Goal: Task Accomplishment & Management: Complete application form

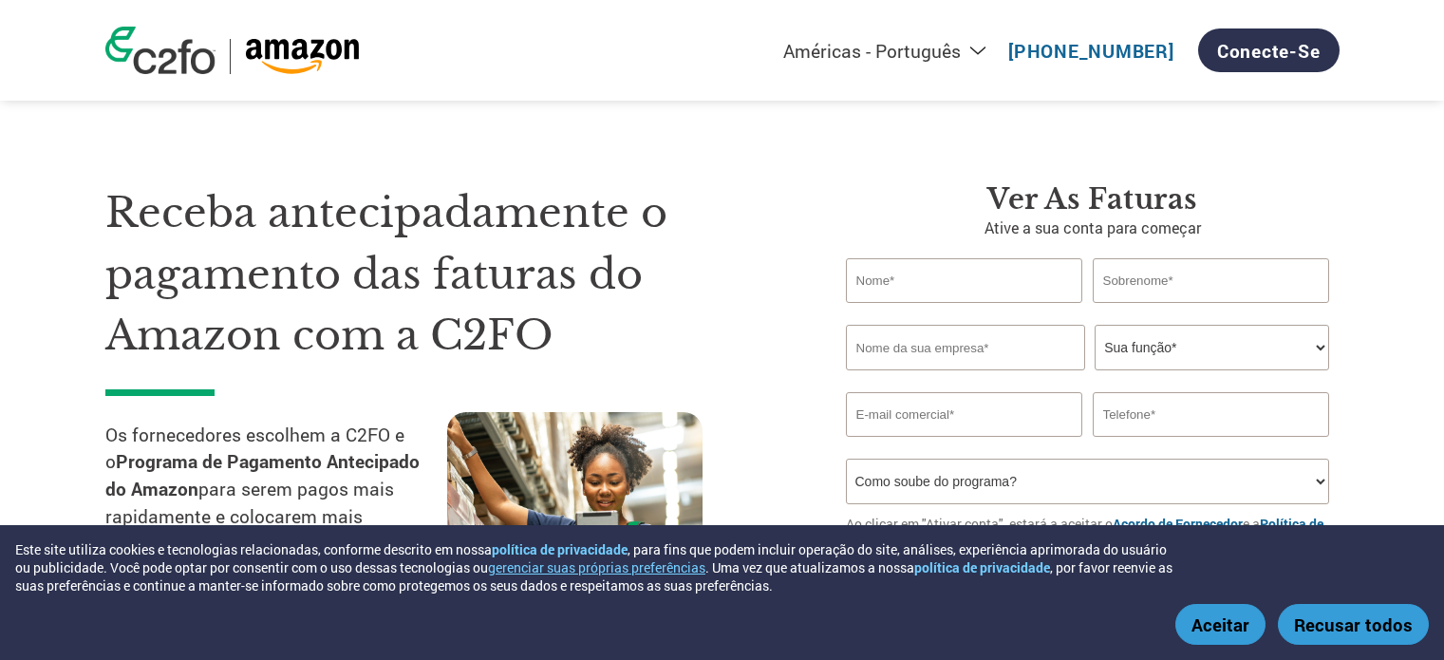
select select "pt"
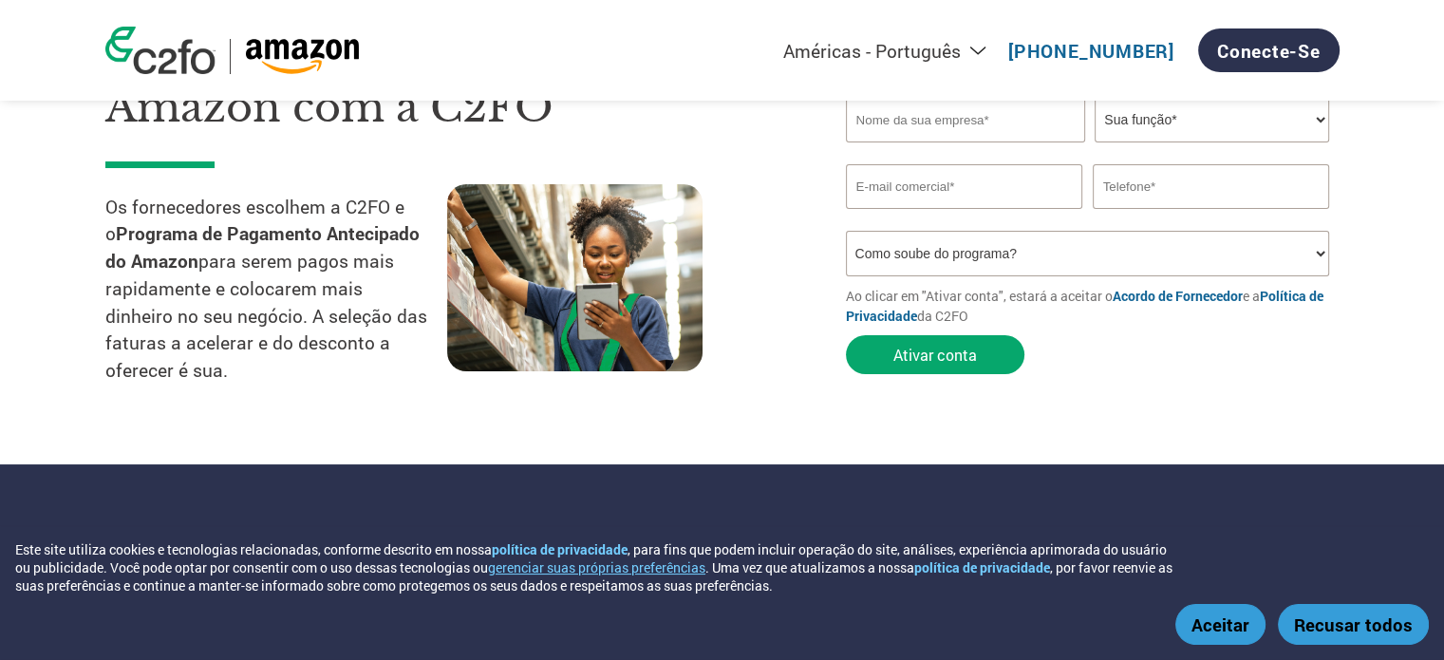
scroll to position [95, 0]
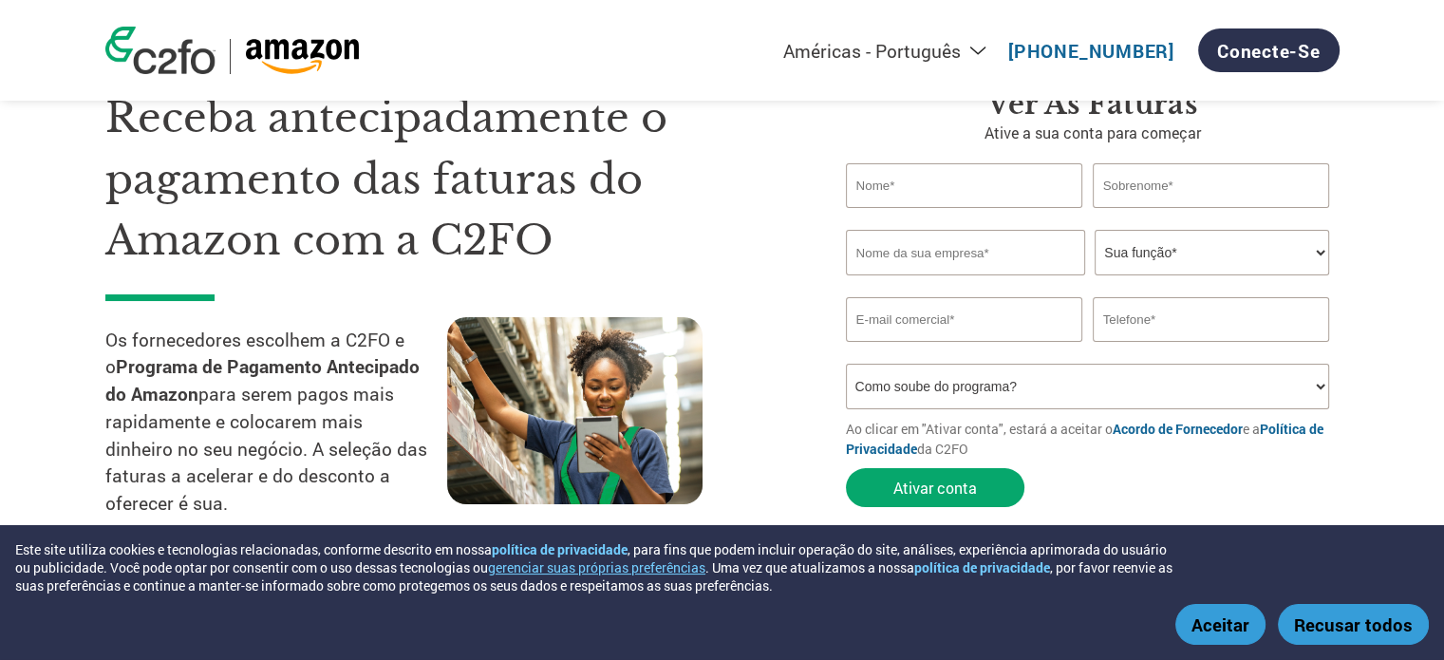
click at [1314, 390] on select "Como soube do programa? Recebi uma carta Email Mídias sociais Pesquisa on-line …" at bounding box center [1088, 387] width 484 height 46
click at [764, 265] on h1 "Receba antecipadamente o pagamento das faturas do Amazon com a C2FO" at bounding box center [447, 179] width 684 height 184
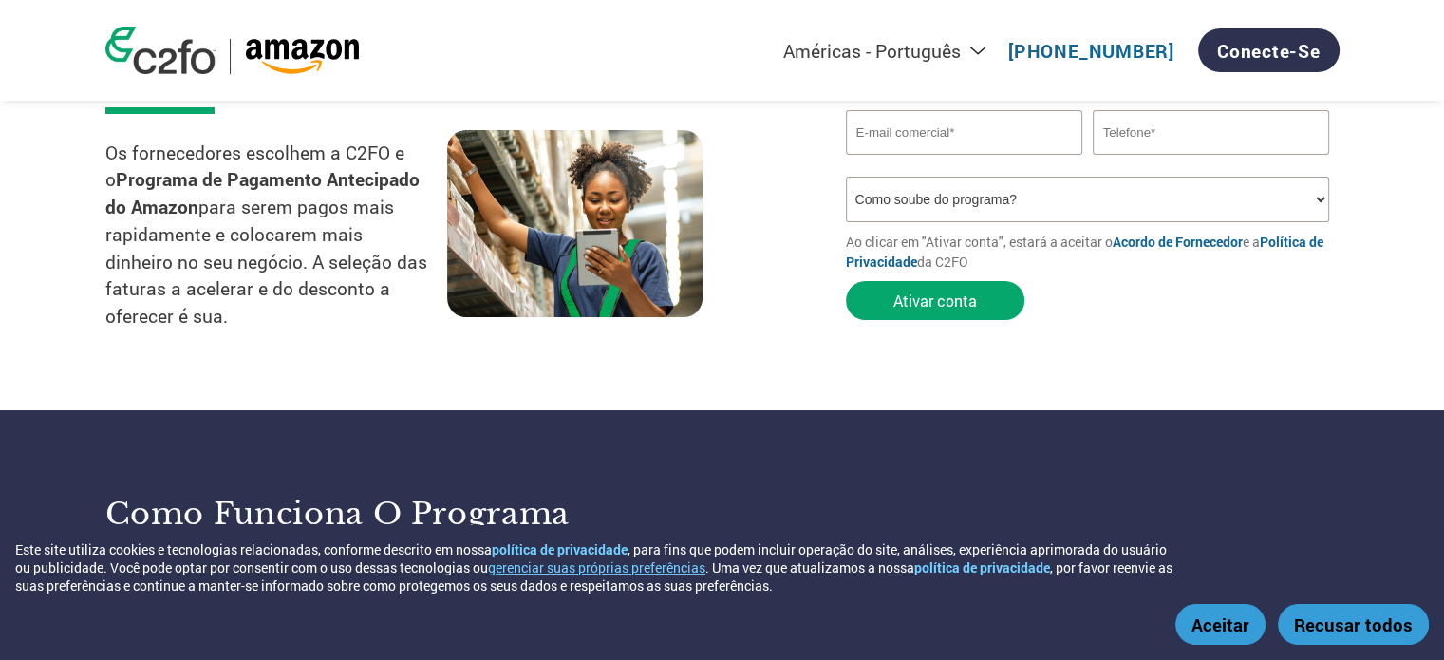
scroll to position [475, 0]
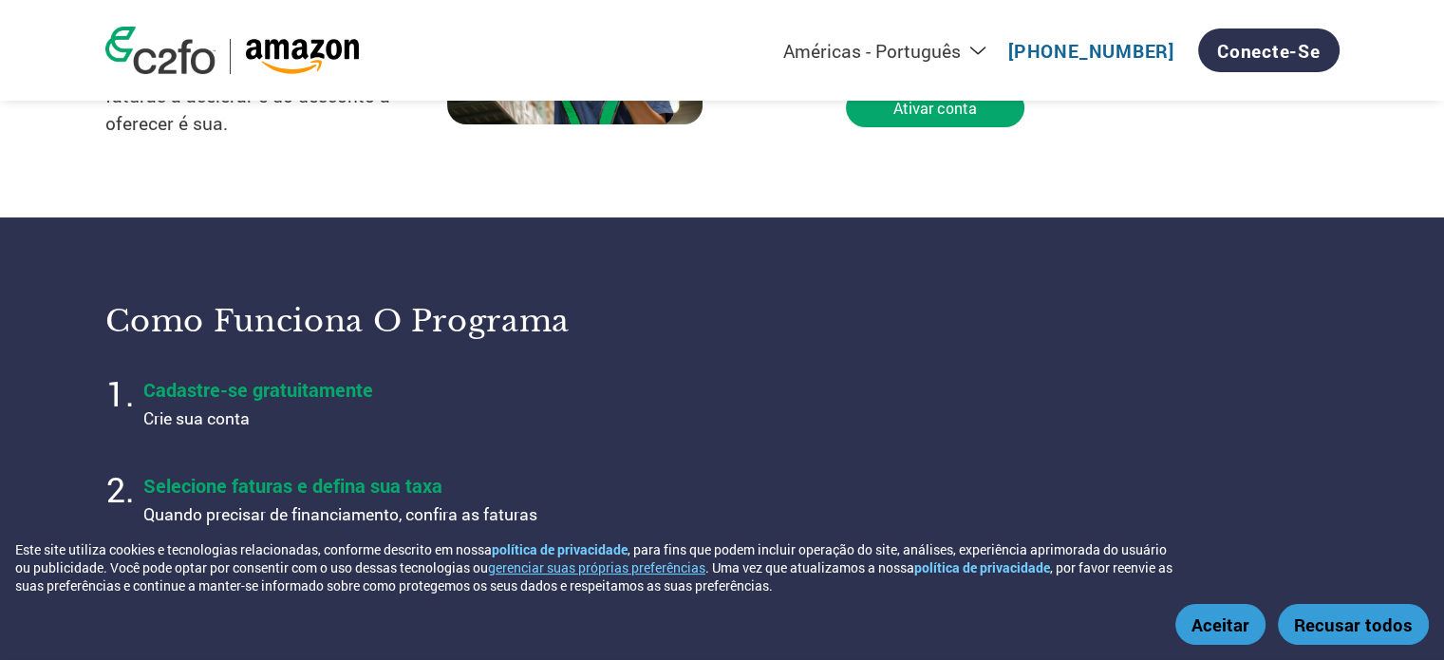
click at [1197, 622] on button "Aceitar" at bounding box center [1221, 624] width 90 height 41
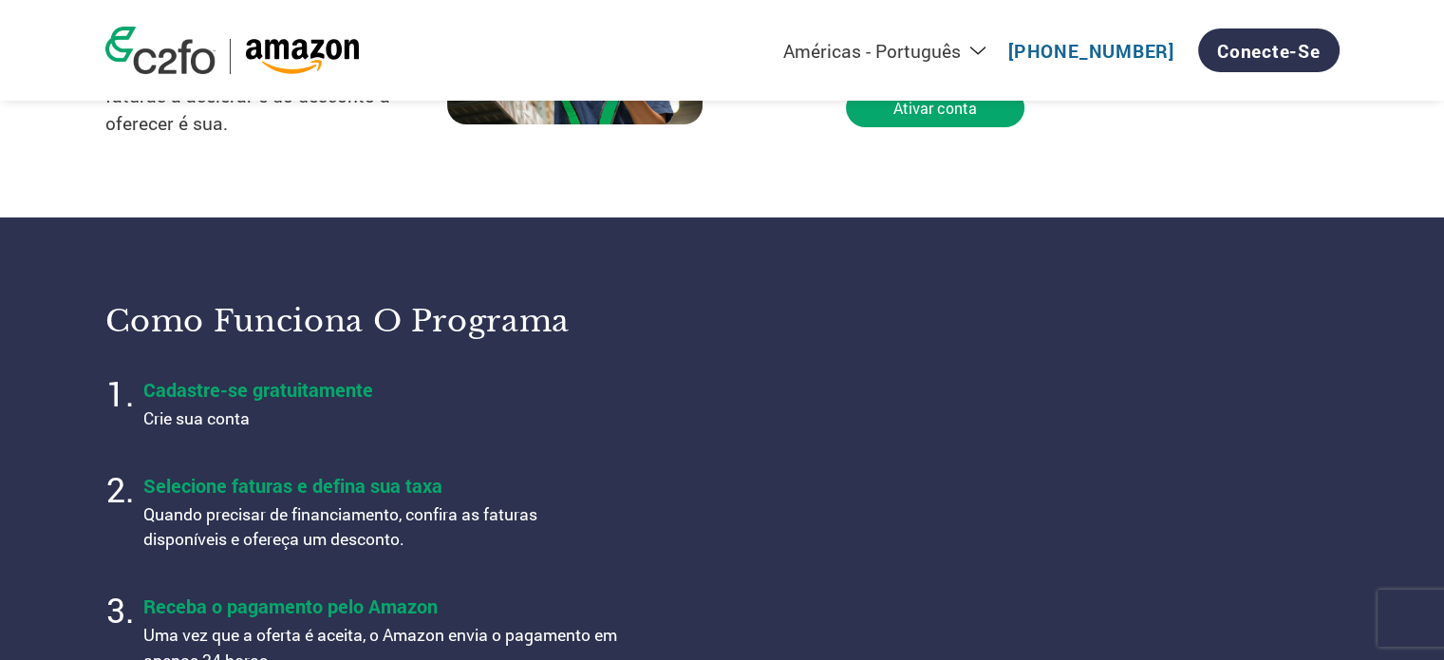
scroll to position [0, 0]
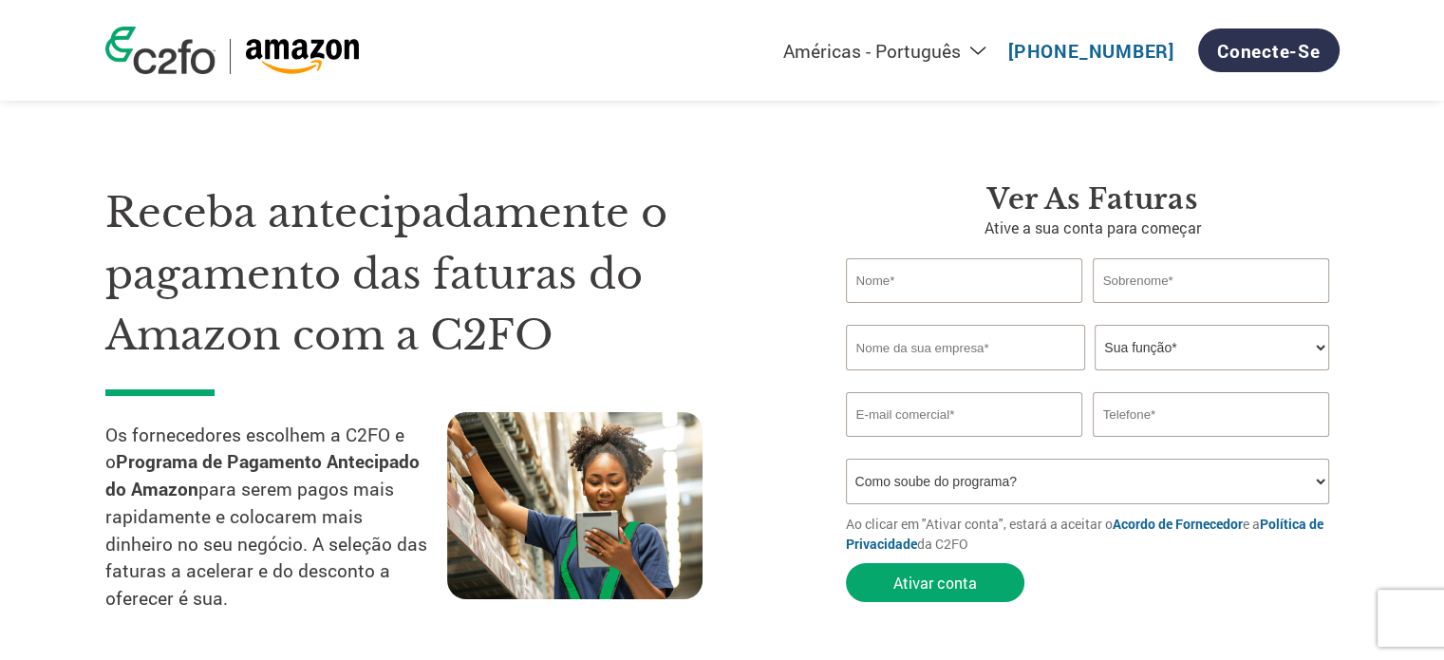
click at [935, 296] on input "text" at bounding box center [964, 280] width 237 height 45
type input "[PERSON_NAME]"
click at [1212, 273] on input "text" at bounding box center [1211, 280] width 237 height 45
type input "Scheffer"
click at [1022, 361] on input "text" at bounding box center [965, 348] width 239 height 46
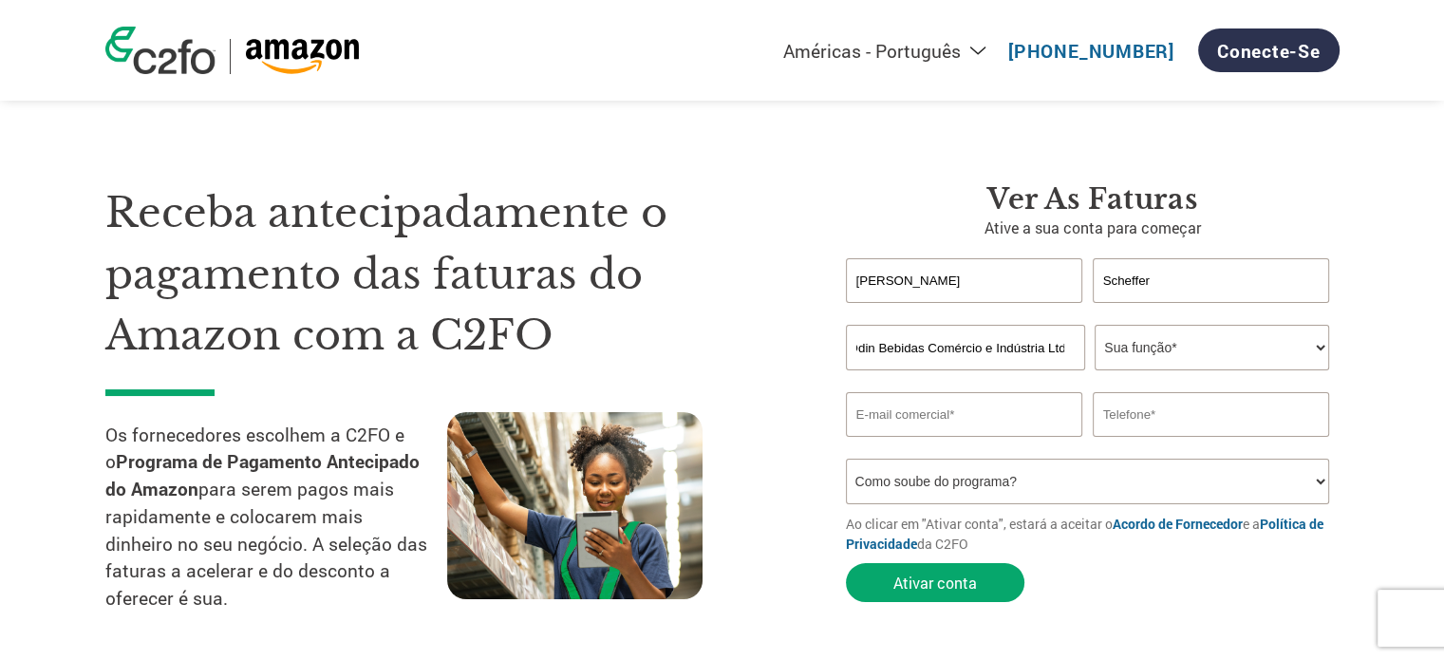
scroll to position [0, 15]
type input "Odin Bebidas Comércio e Indústria Ltda"
click at [1326, 345] on select "Sua função* CFO Auditor Financeiro Gerente de Crédito Diretor Financeiro Tesour…" at bounding box center [1212, 348] width 235 height 46
click at [1314, 343] on select "Sua função* CFO Auditor Financeiro Gerente de Crédito Diretor Financeiro Tesour…" at bounding box center [1212, 348] width 235 height 46
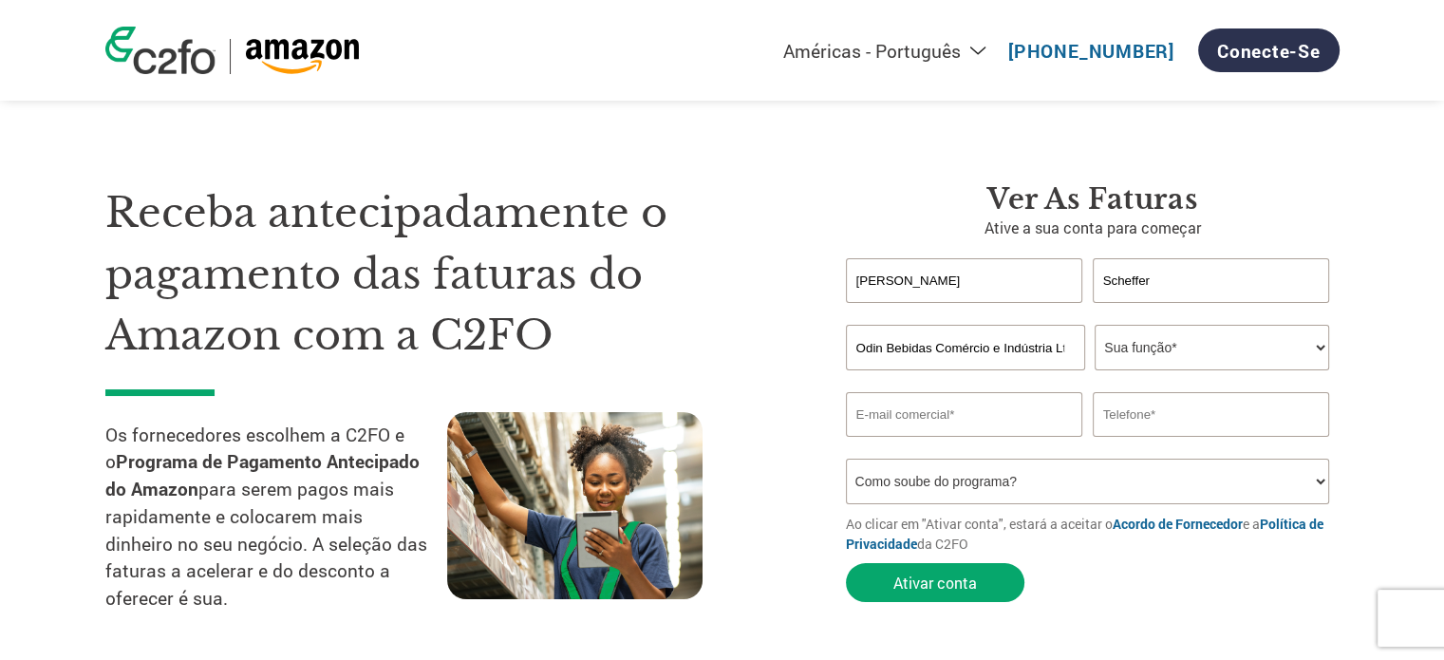
select select "PRESIDENT"
click at [1095, 325] on select "Sua função* CFO Auditor Financeiro Gerente de Crédito Diretor Financeiro Tesour…" at bounding box center [1212, 348] width 235 height 46
click at [952, 430] on input "email" at bounding box center [964, 414] width 237 height 45
type input "[EMAIL_ADDRESS][DOMAIN_NAME]"
click at [1212, 429] on input "text" at bounding box center [1211, 414] width 237 height 45
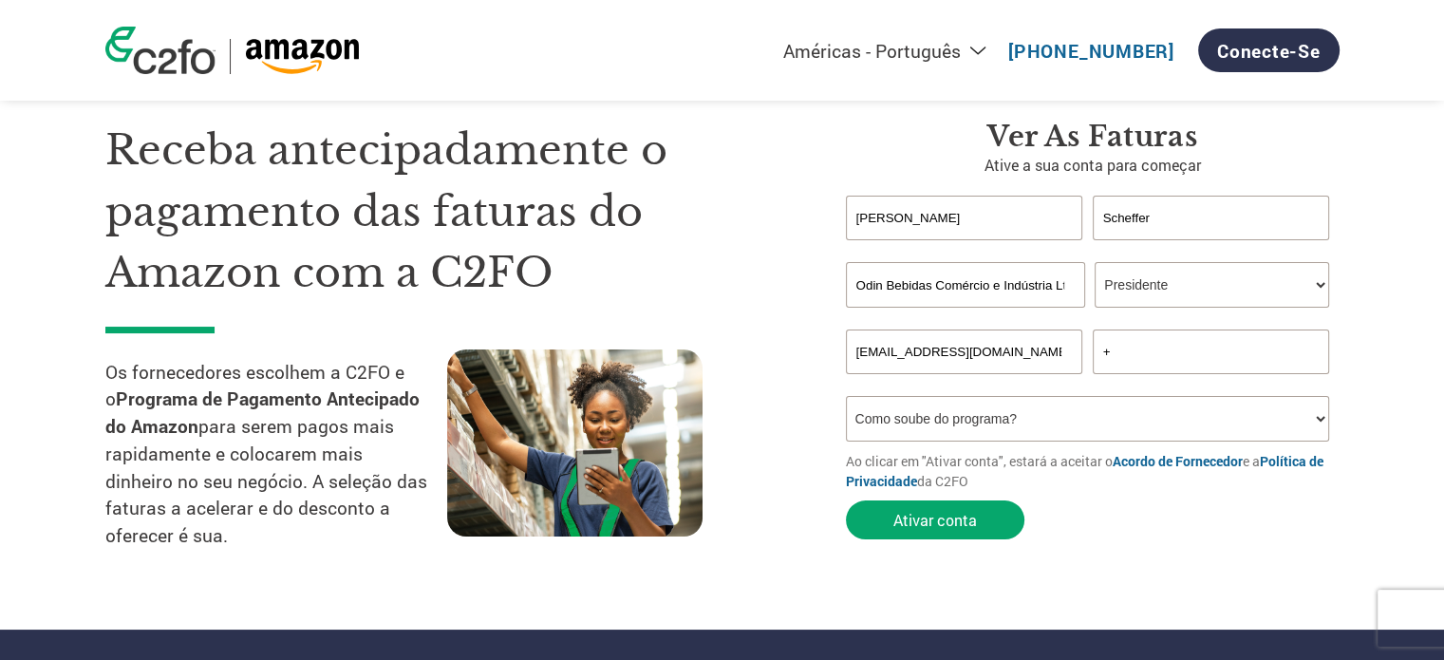
scroll to position [95, 0]
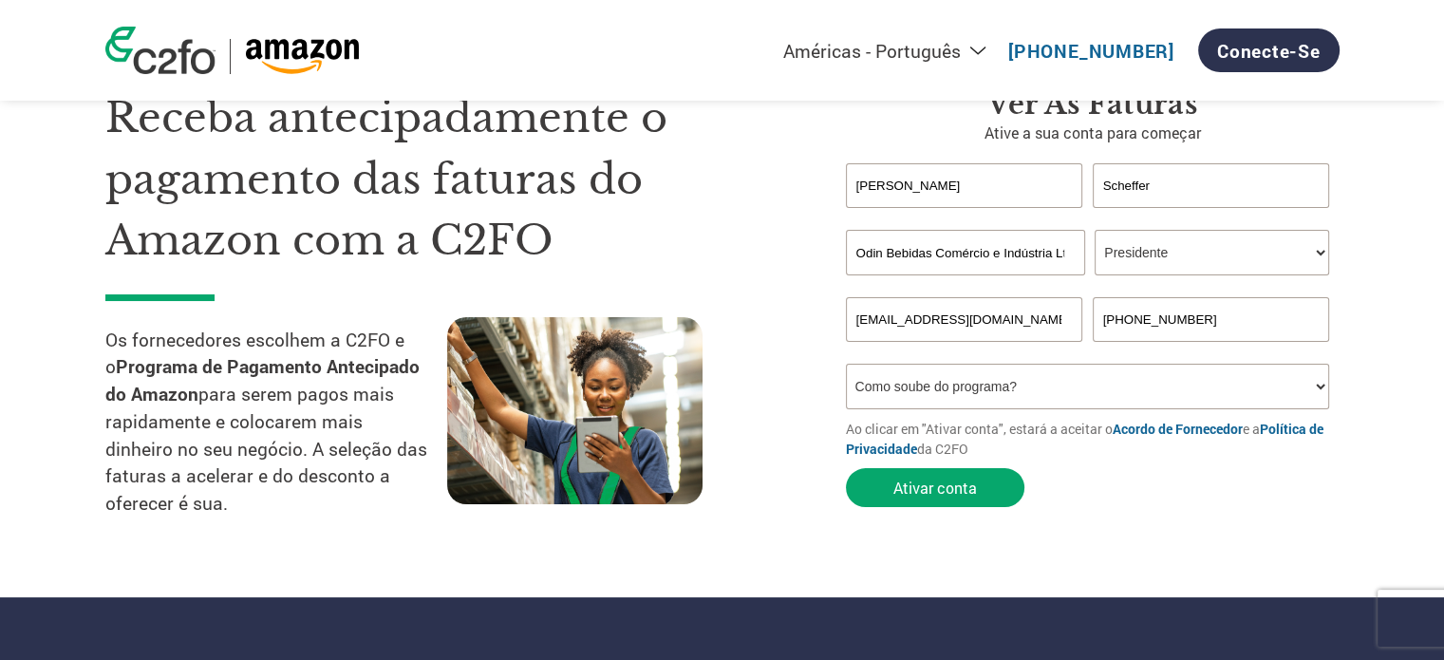
type input "[PHONE_NUMBER]"
click at [1321, 386] on select "Como soube do programa? Recebi uma carta Email Mídias sociais Pesquisa on-line …" at bounding box center [1088, 387] width 484 height 46
select select "Other"
click at [846, 364] on select "Como soube do programa? Recebi uma carta Email Mídias sociais Pesquisa on-line …" at bounding box center [1088, 387] width 484 height 46
click at [961, 494] on button "Ativar conta" at bounding box center [935, 487] width 179 height 39
